Goal: Navigation & Orientation: Find specific page/section

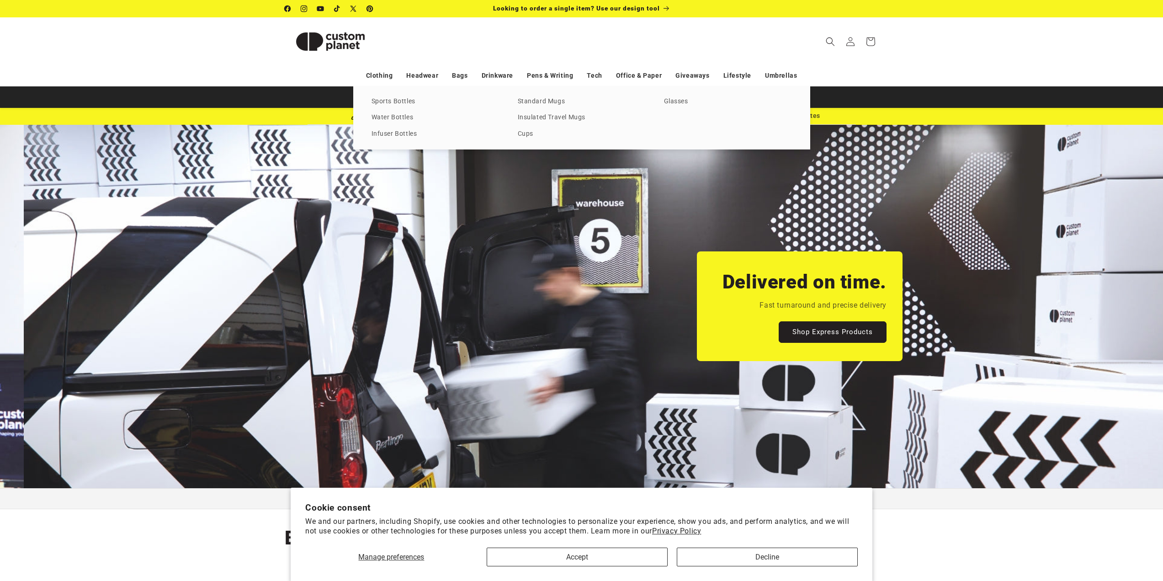
scroll to position [0, 1163]
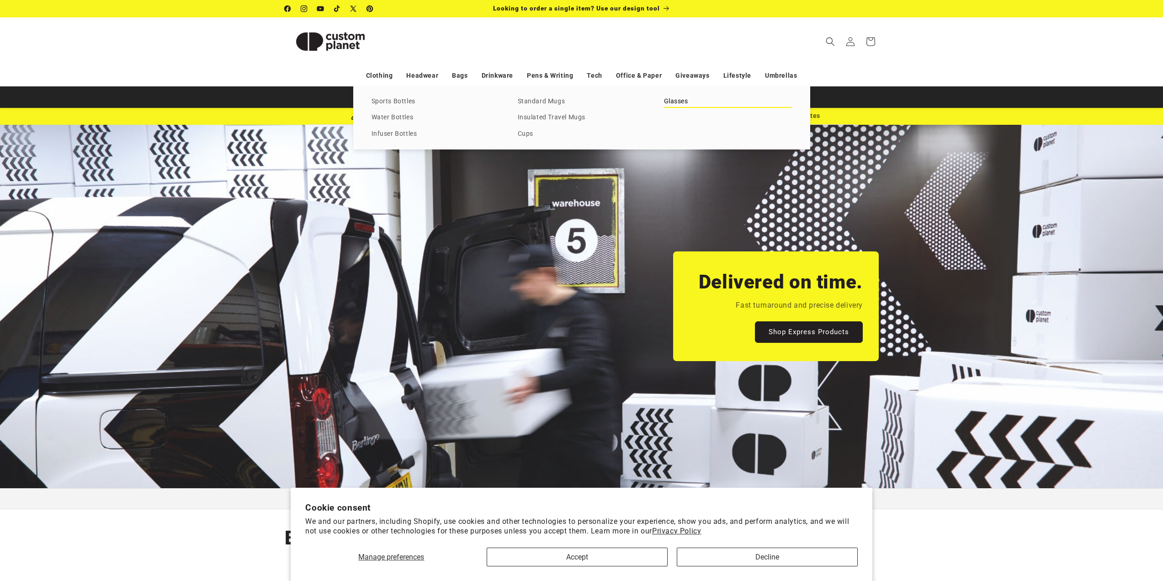
click at [674, 101] on link "Glasses" at bounding box center [728, 101] width 128 height 12
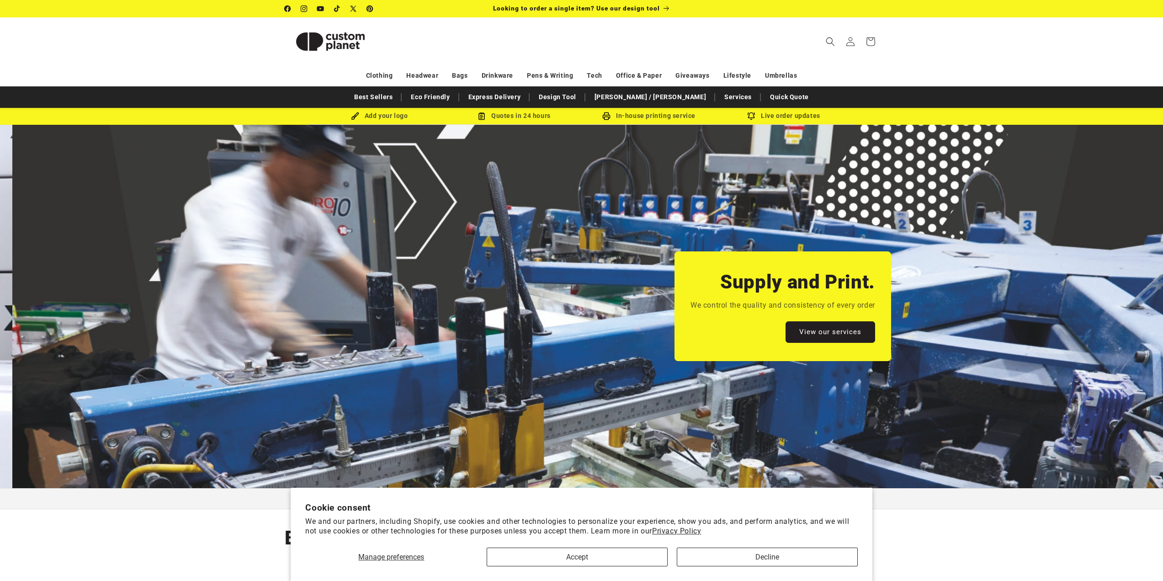
scroll to position [0, 2326]
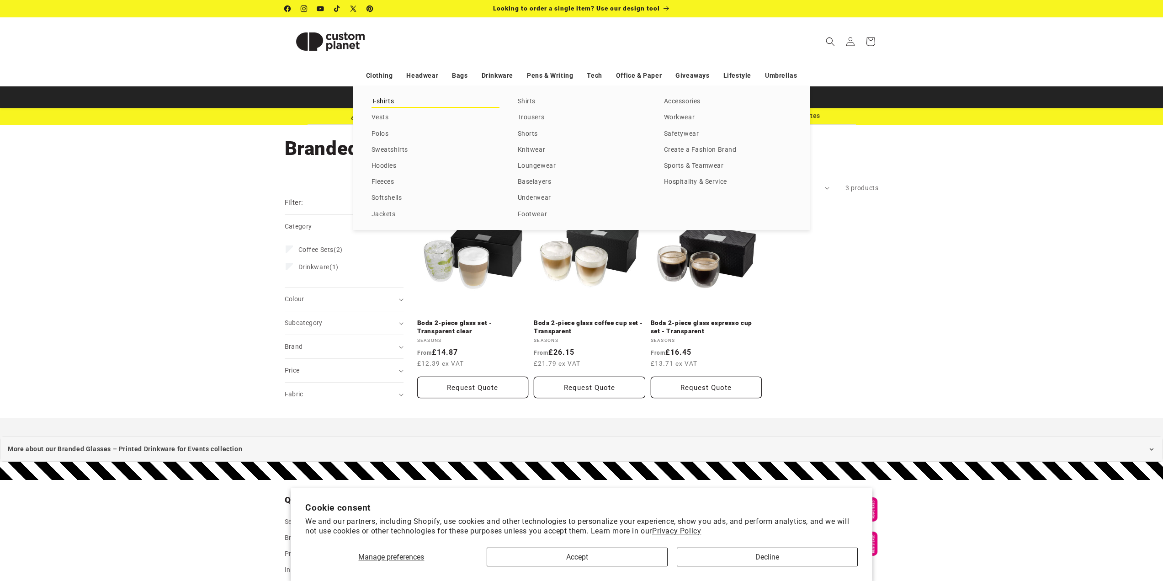
click at [384, 102] on link "T-shirts" at bounding box center [435, 101] width 128 height 12
